Goal: Manage account settings

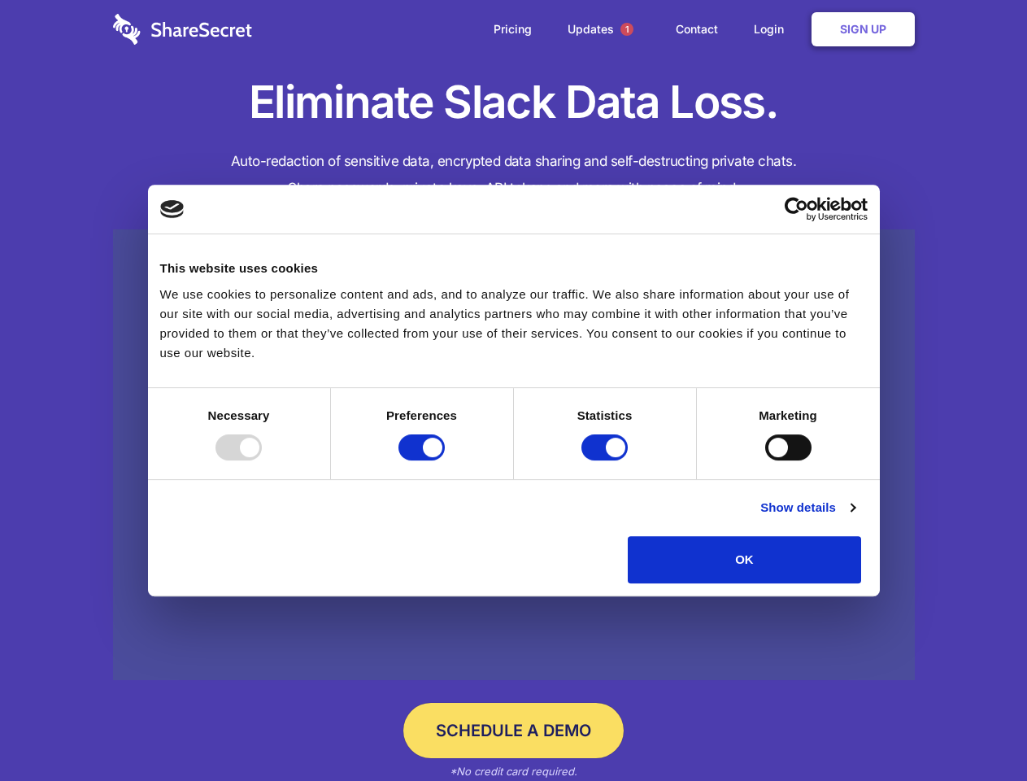
click at [262, 460] on div at bounding box center [238, 447] width 46 height 26
click at [445, 460] on input "Preferences" at bounding box center [421, 447] width 46 height 26
checkbox input "false"
click at [607, 460] on input "Statistics" at bounding box center [604, 447] width 46 height 26
checkbox input "false"
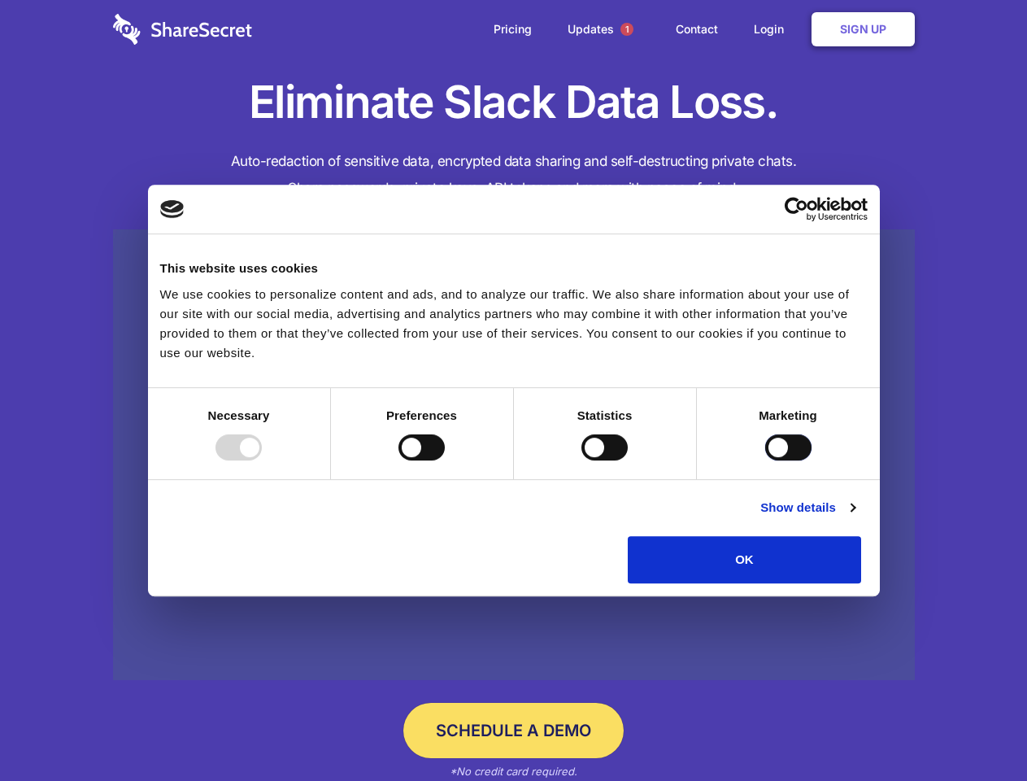
click at [765, 460] on input "Marketing" at bounding box center [788, 447] width 46 height 26
checkbox input "true"
